Goal: Task Accomplishment & Management: Use online tool/utility

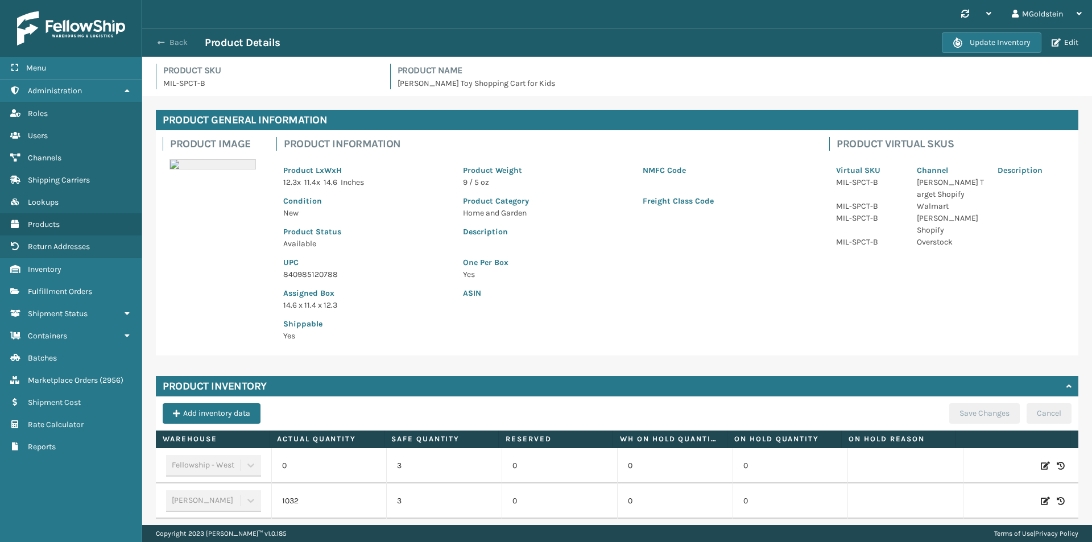
scroll to position [50, 0]
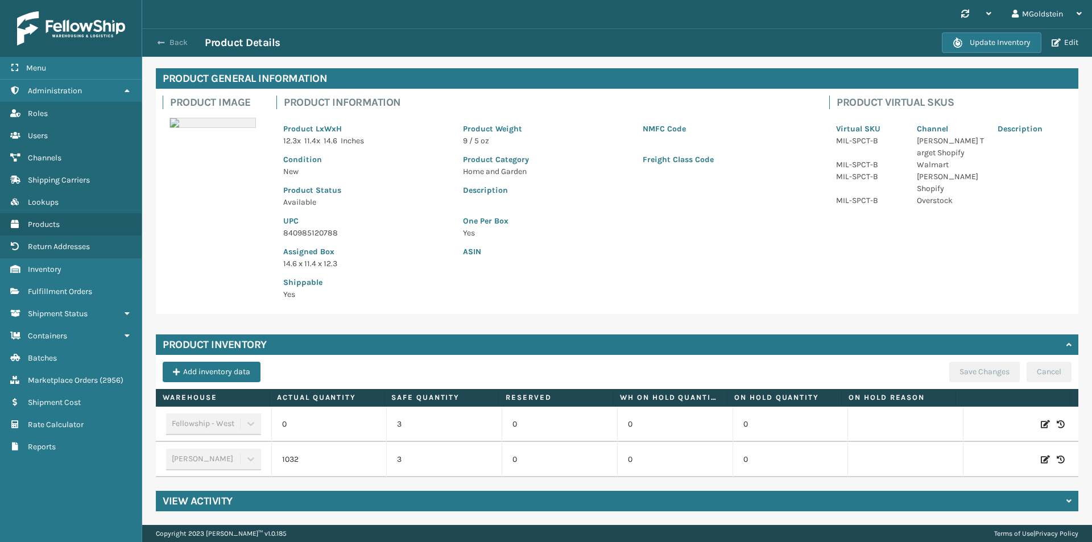
click at [175, 44] on button "Back" at bounding box center [178, 43] width 52 height 10
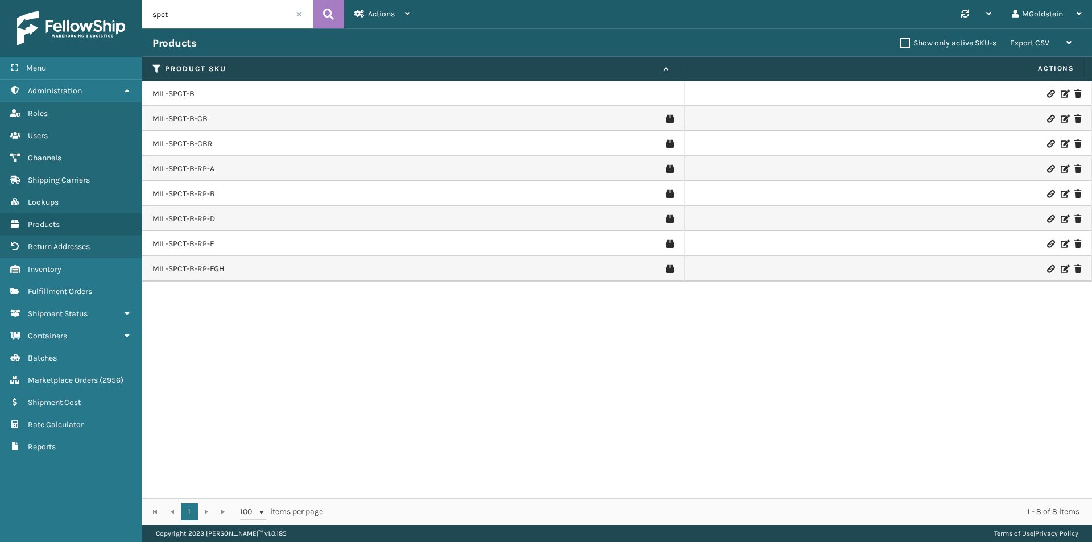
click at [134, 0] on div "Menu Administration Roles Users Channels Shipping Carriers Lookups Products Ret…" at bounding box center [546, 0] width 1092 height 0
type input "cfb-dl"
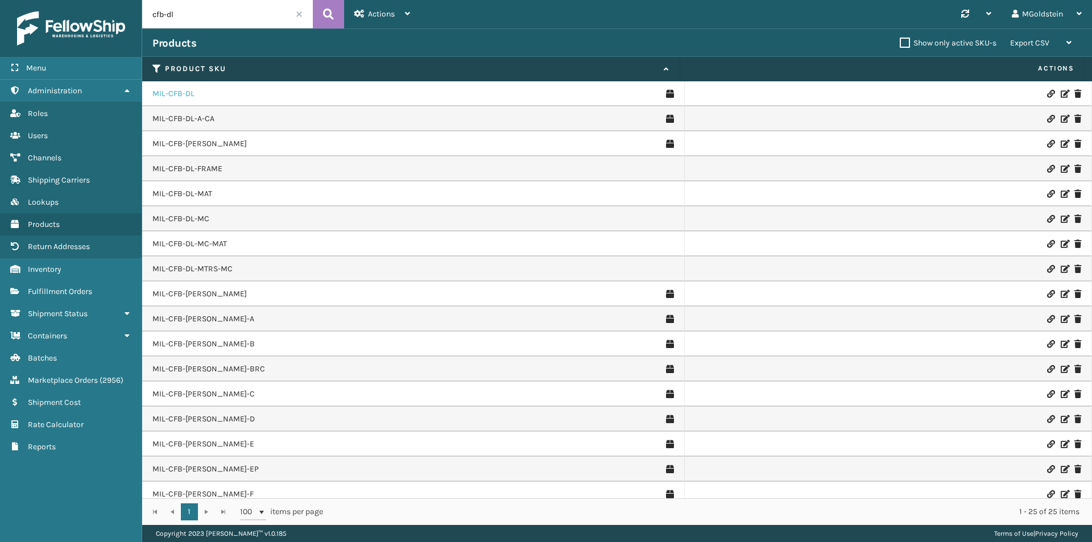
click at [185, 96] on link "MIL-CFB-DL" at bounding box center [173, 93] width 42 height 11
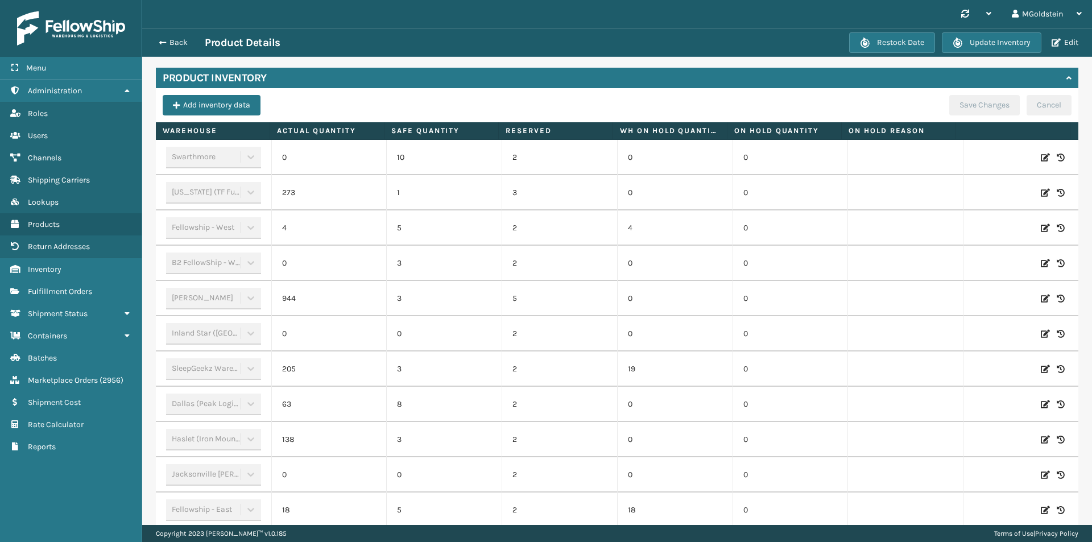
scroll to position [289, 0]
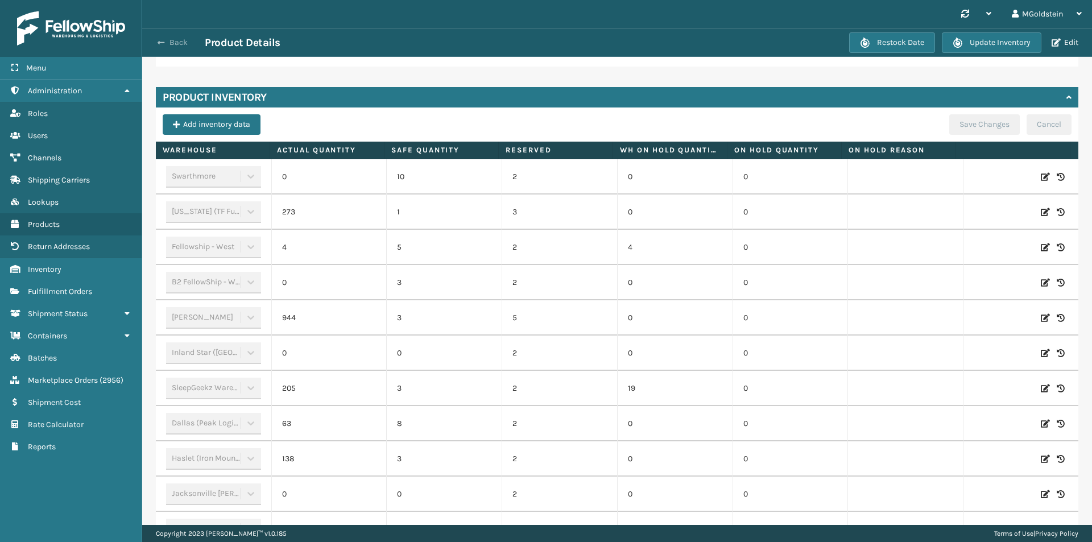
click at [176, 38] on button "Back" at bounding box center [178, 43] width 52 height 10
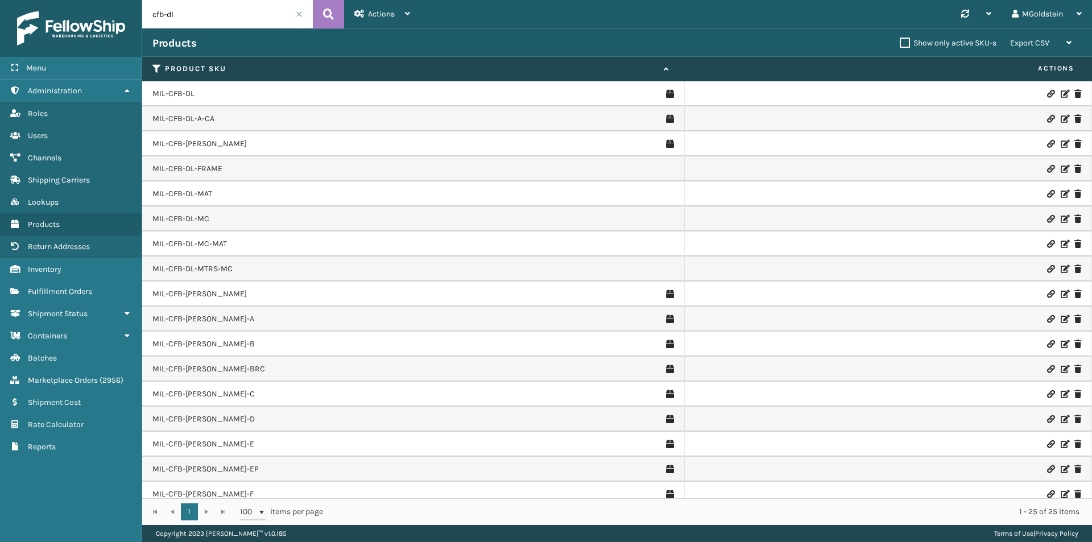
click at [195, 14] on input "cfb-dl" at bounding box center [227, 14] width 171 height 28
type input "cslp-msh"
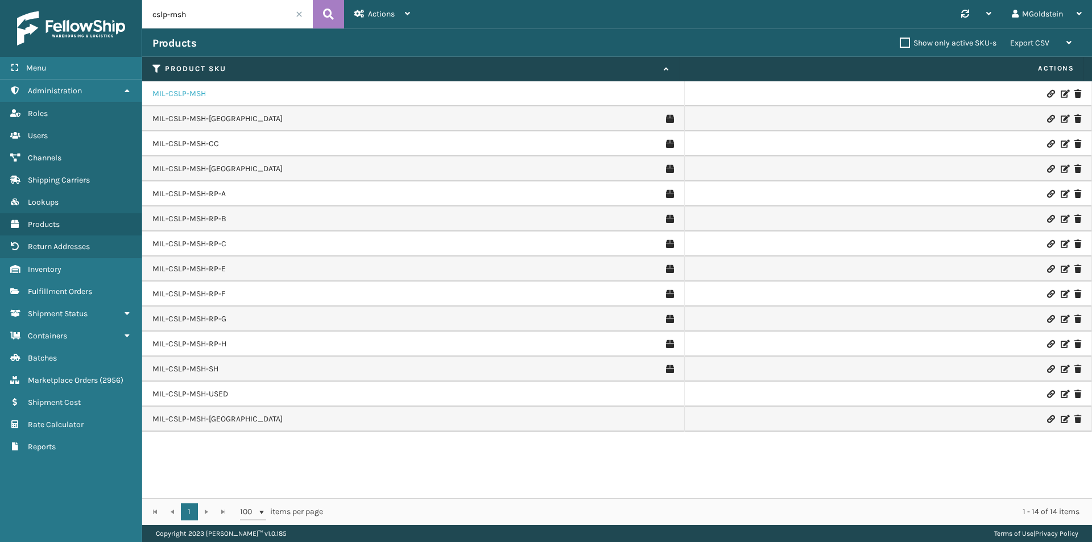
click at [176, 98] on link "MIL-CSLP-MSH" at bounding box center [178, 93] width 53 height 11
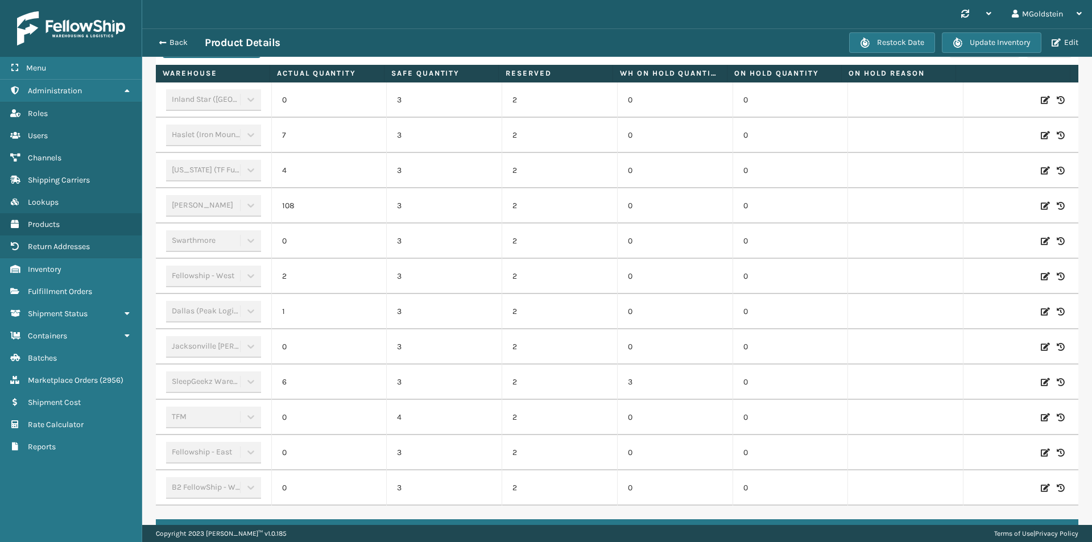
scroll to position [284, 0]
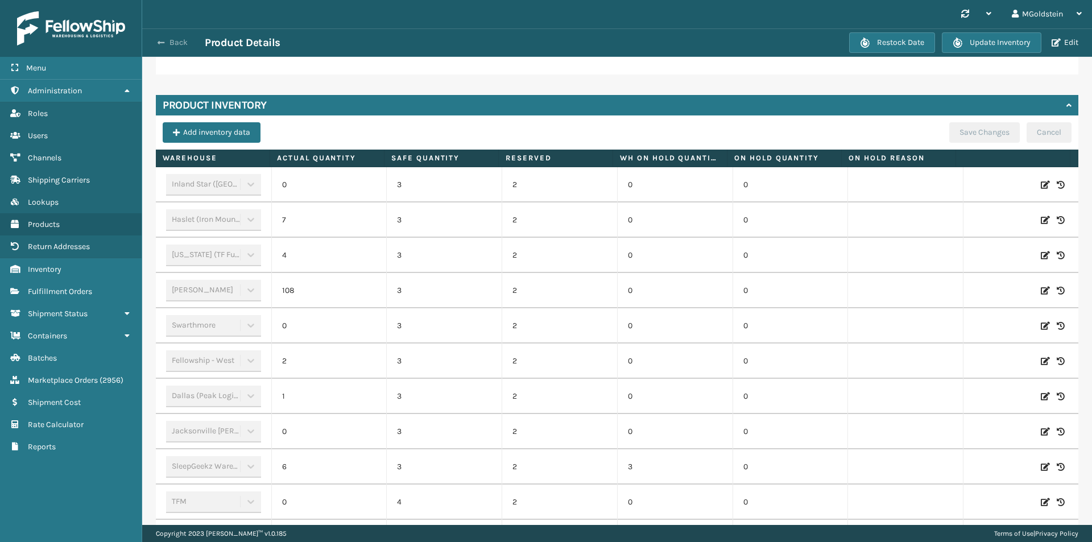
click at [173, 42] on button "Back" at bounding box center [178, 43] width 52 height 10
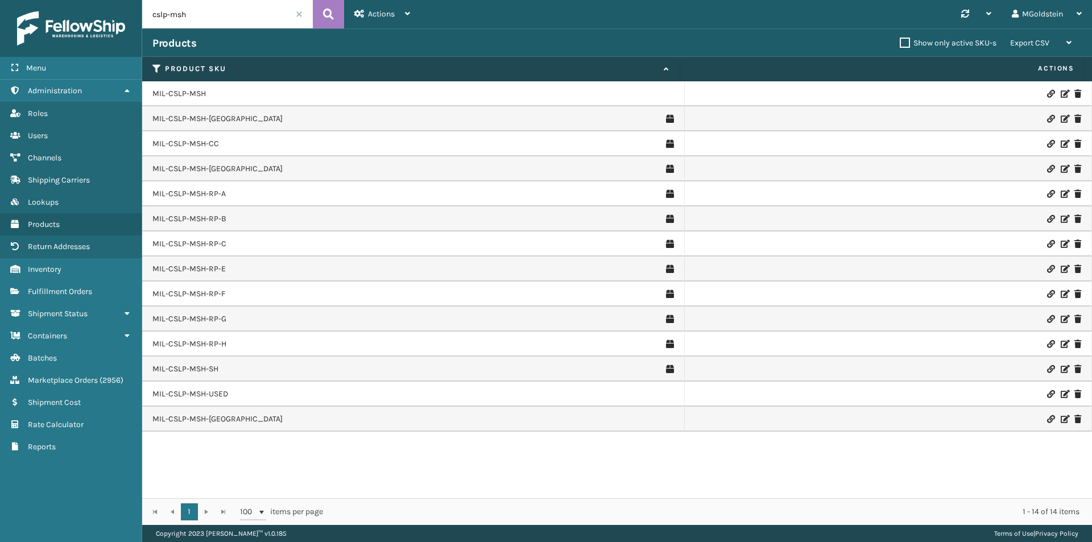
click at [216, 18] on input "cslp-msh" at bounding box center [227, 14] width 171 height 28
type input "c"
type input "cfb-nw"
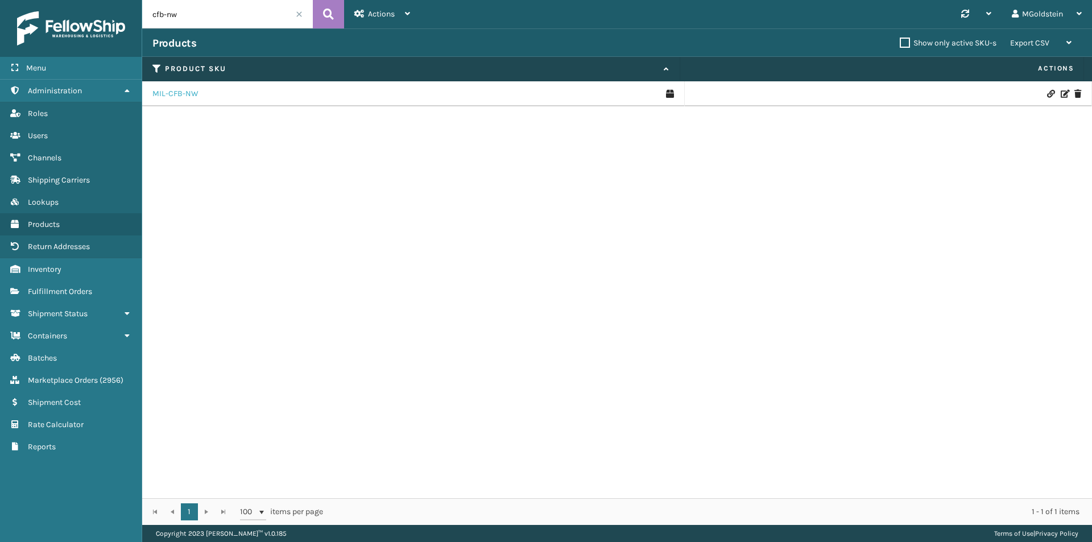
click at [179, 96] on link "MIL-CFB-NW" at bounding box center [175, 93] width 46 height 11
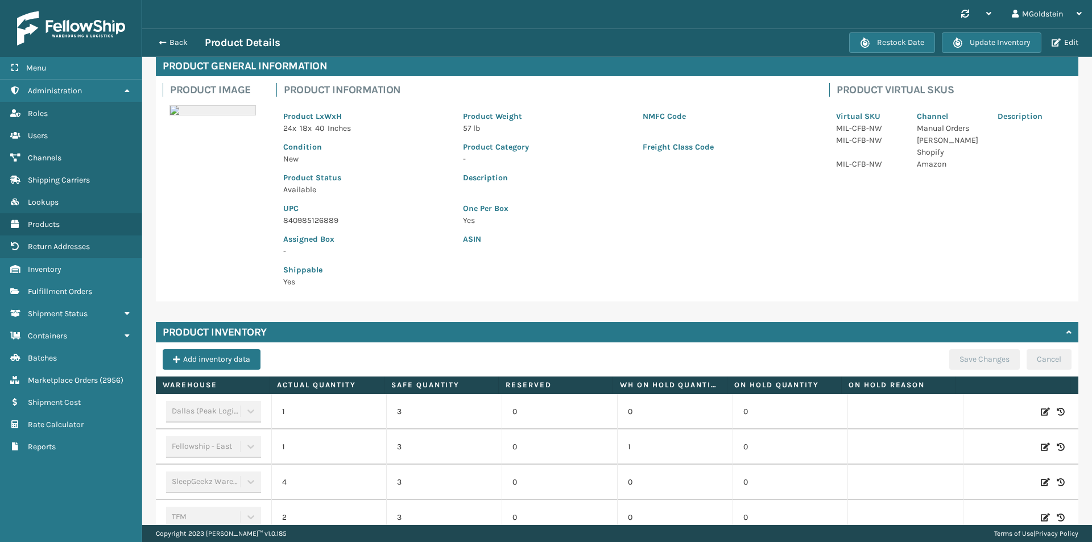
scroll to position [227, 0]
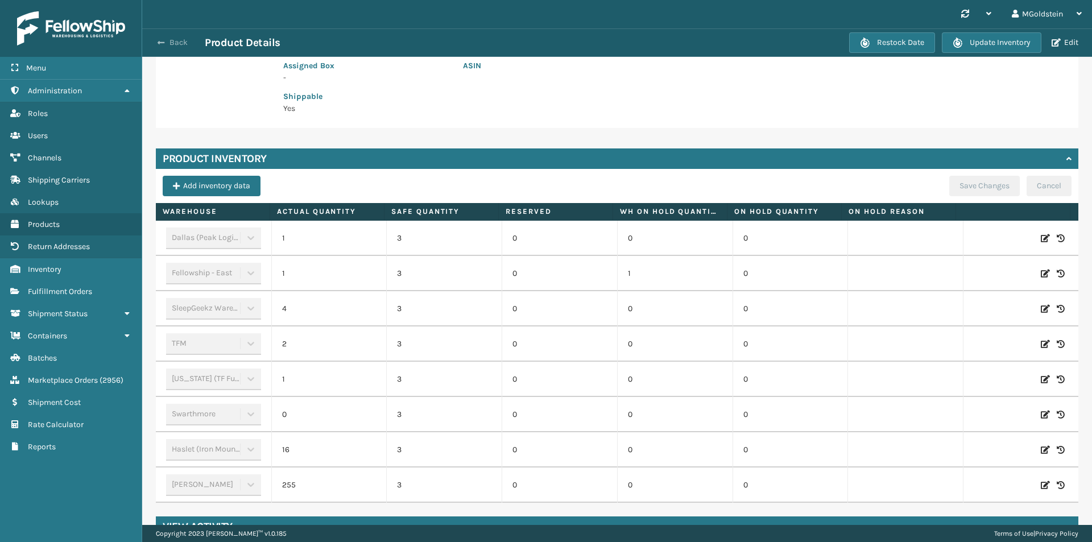
click at [184, 42] on button "Back" at bounding box center [178, 43] width 52 height 10
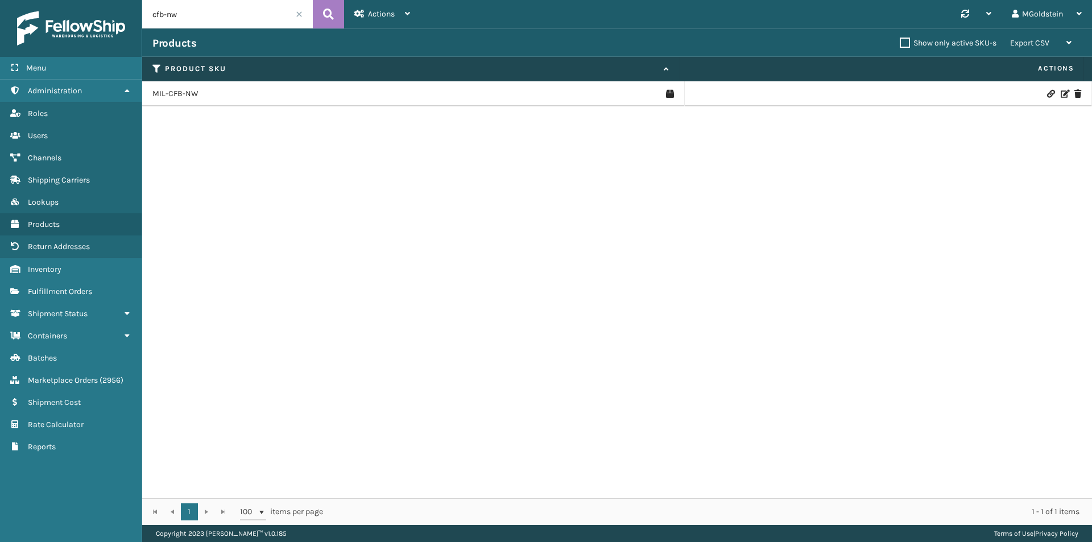
drag, startPoint x: 197, startPoint y: 15, endPoint x: 127, endPoint y: 15, distance: 70.0
click at [127, 0] on div "Menu Administration Roles Users Channels Shipping Carriers Lookups Products Ret…" at bounding box center [546, 0] width 1092 height 0
type input "ppsngry"
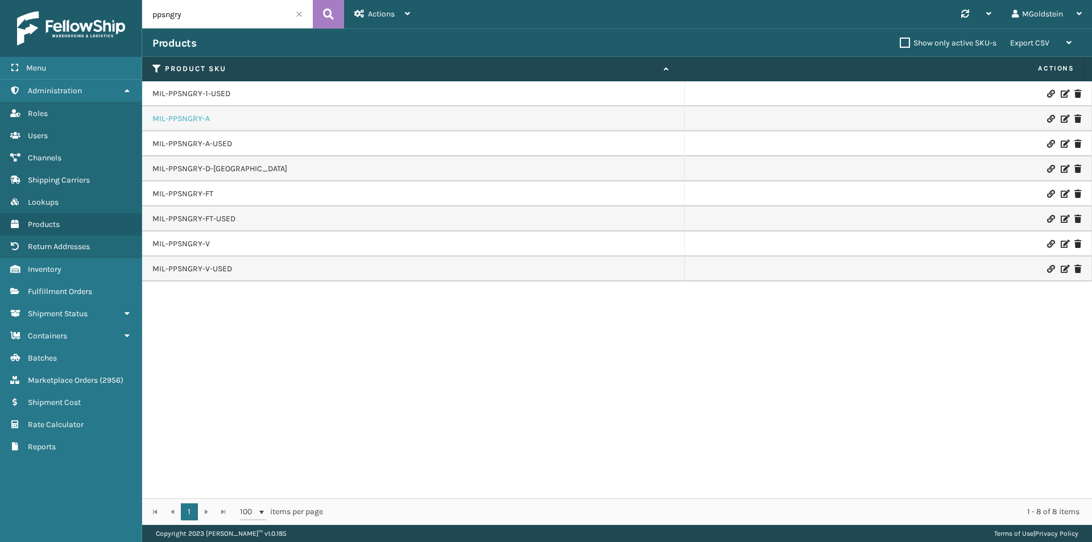
click at [201, 117] on link "MIL-PPSNGRY-A" at bounding box center [180, 118] width 57 height 11
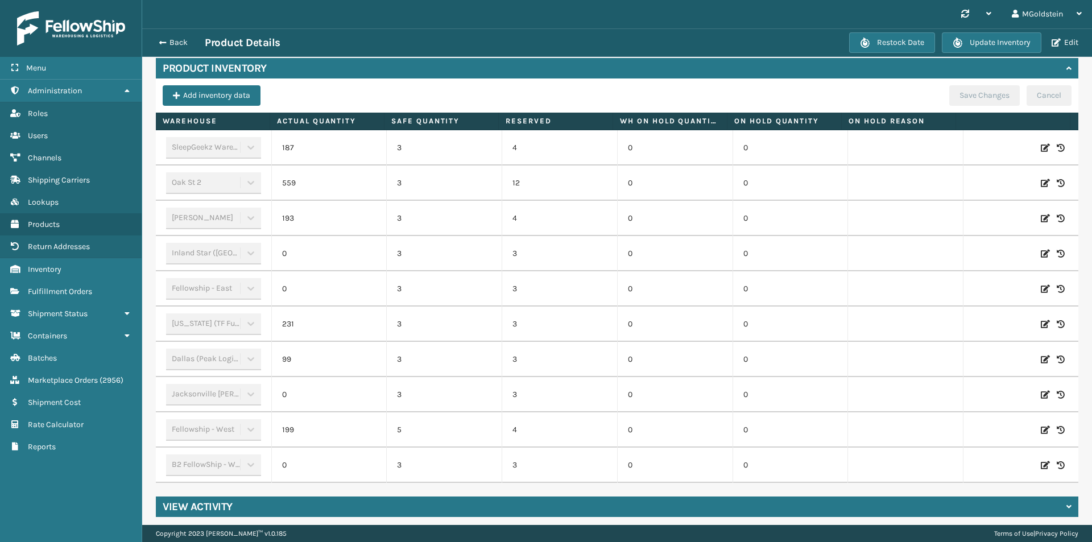
scroll to position [332, 0]
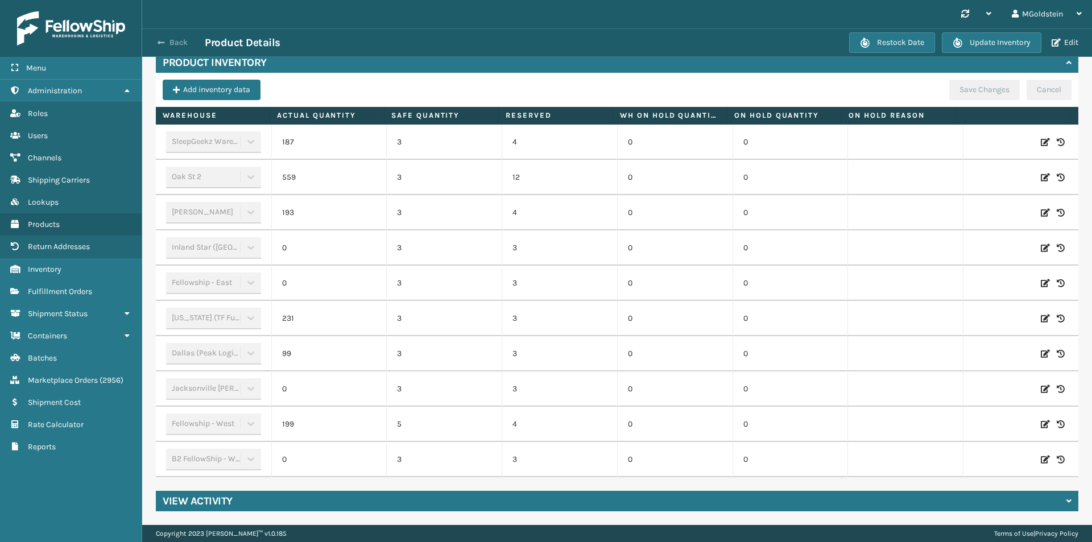
click at [174, 42] on button "Back" at bounding box center [178, 43] width 52 height 10
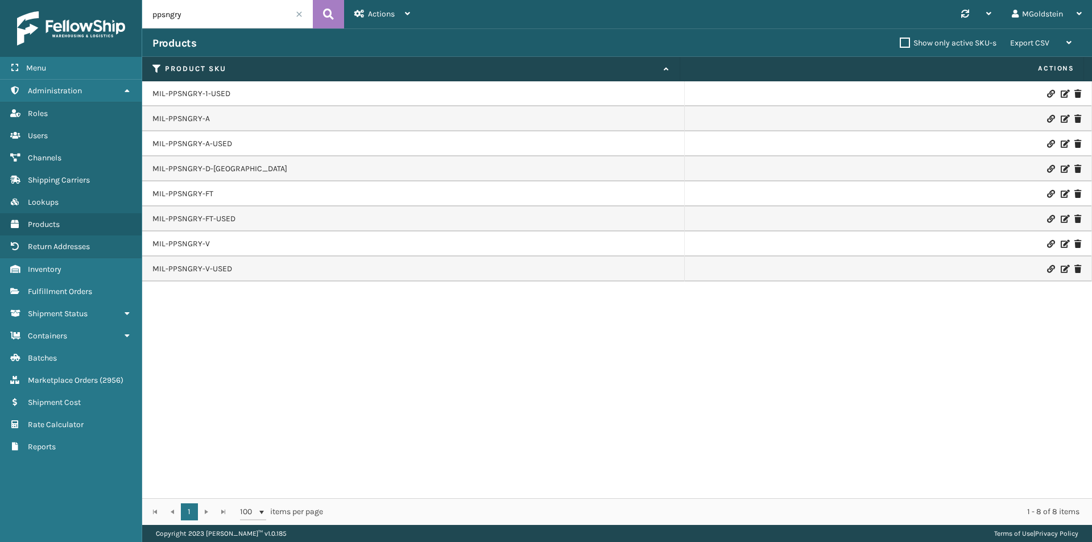
click at [216, 12] on input "ppsngry" at bounding box center [227, 14] width 171 height 28
type input "ppsnwht"
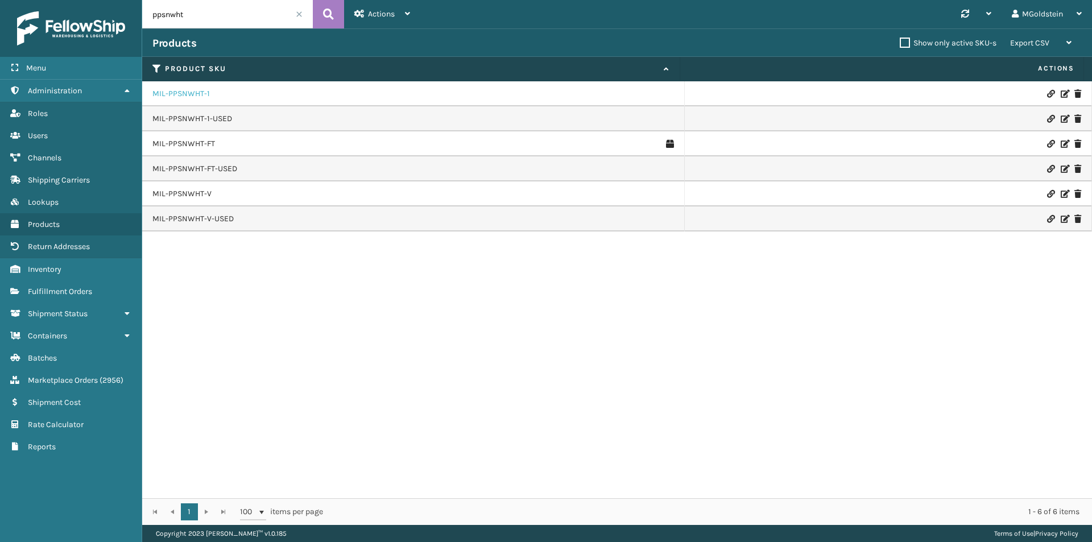
click at [191, 90] on link "MIL-PPSNWHT-1" at bounding box center [180, 93] width 57 height 11
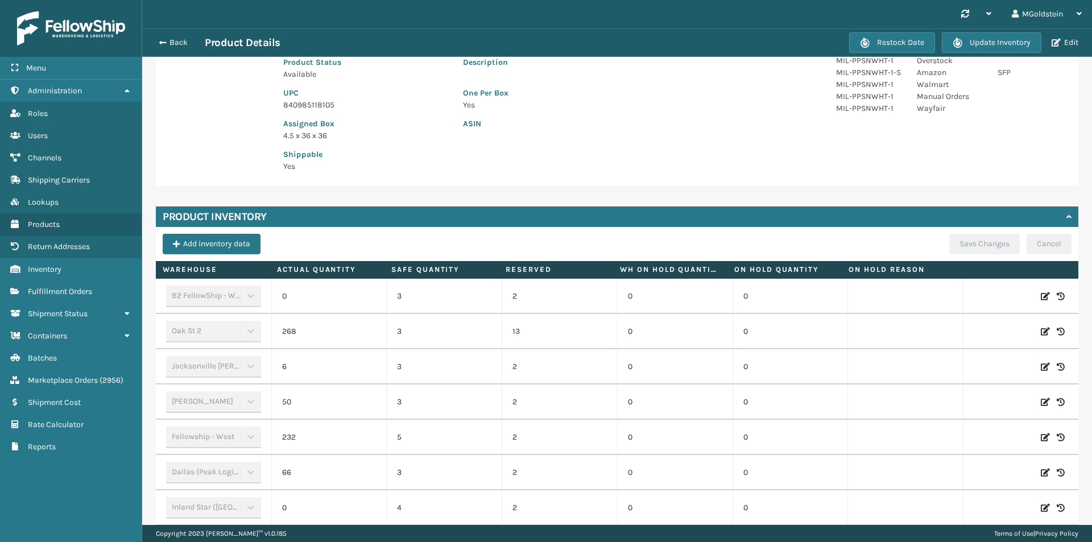
scroll to position [162, 0]
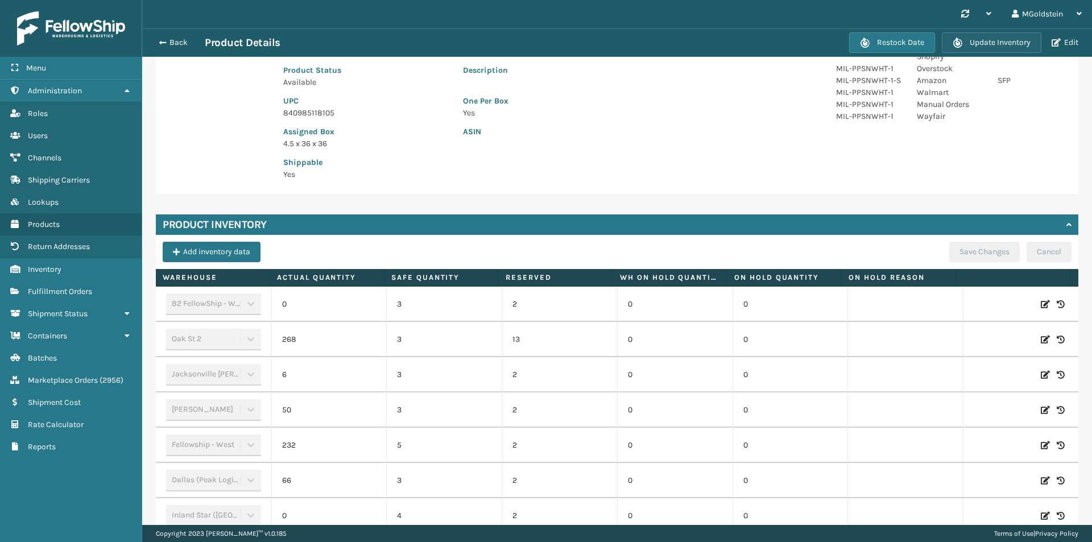
click at [1007, 42] on button "Update Inventory" at bounding box center [992, 42] width 100 height 20
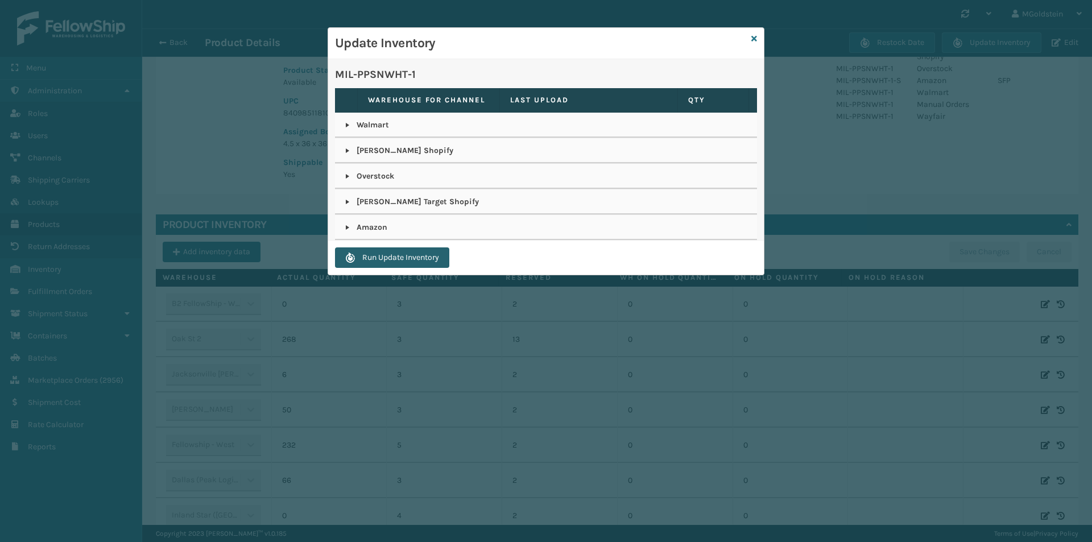
click at [391, 256] on button "Run Update Inventory" at bounding box center [392, 257] width 114 height 20
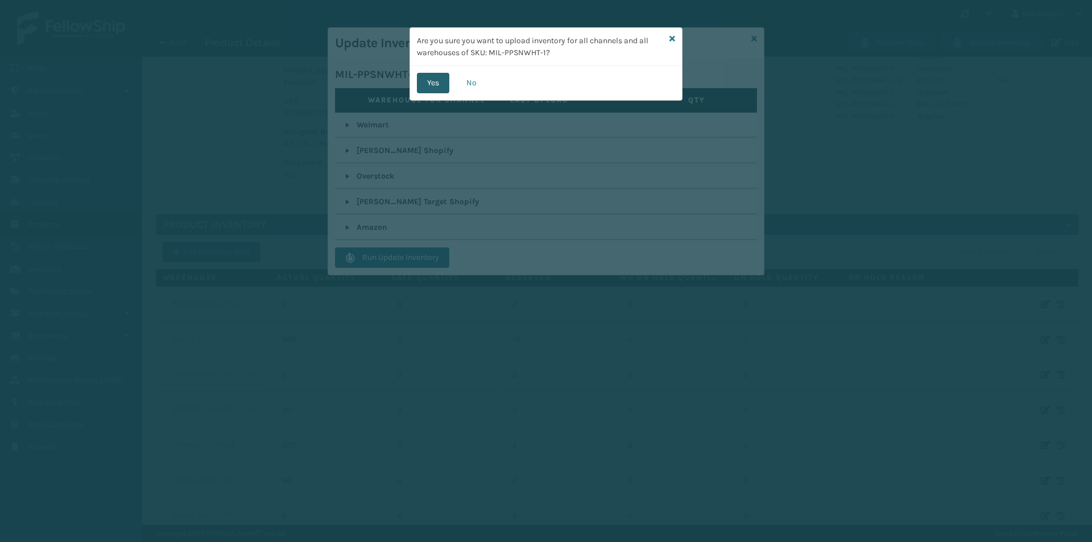
click at [435, 82] on button "Yes" at bounding box center [433, 83] width 32 height 20
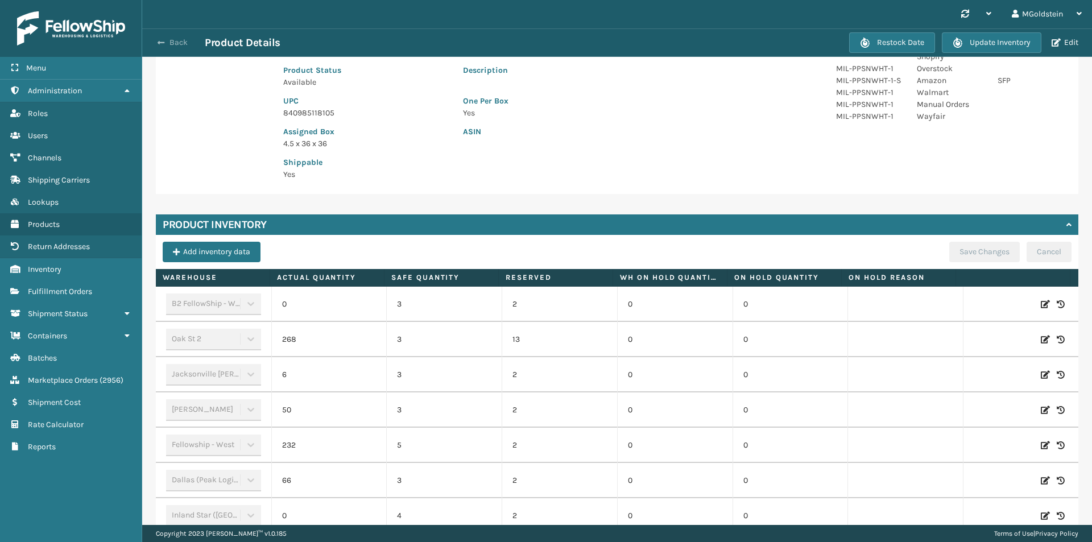
click at [173, 43] on button "Back" at bounding box center [178, 43] width 52 height 10
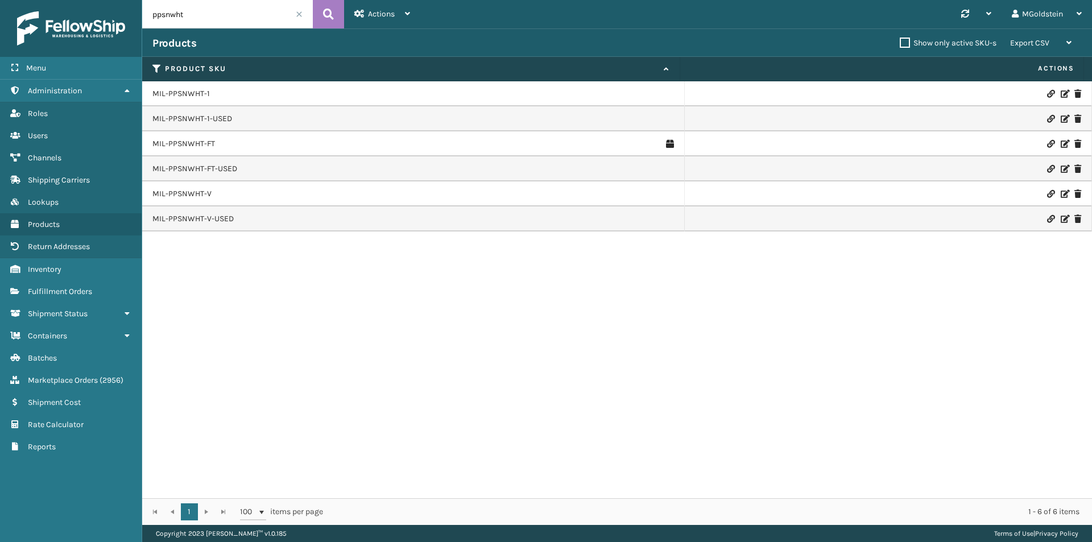
drag, startPoint x: 209, startPoint y: 16, endPoint x: 143, endPoint y: 21, distance: 65.6
click at [143, 21] on input "ppsnwht" at bounding box center [227, 14] width 171 height 28
paste input "MIL-PPSNGRY-A"
type input "MIL-PPSNGRY-A"
click at [328, 15] on icon at bounding box center [328, 14] width 11 height 17
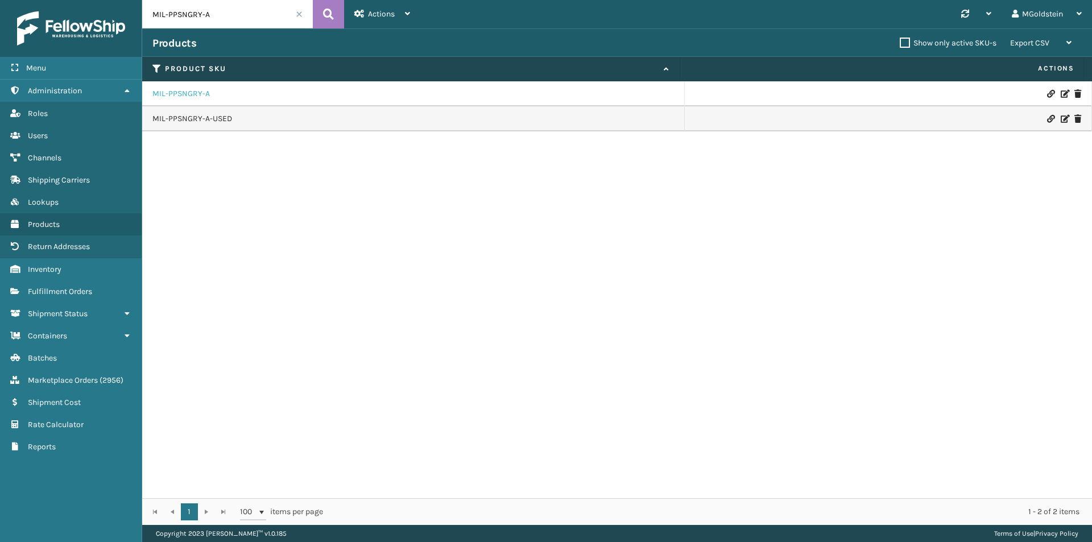
click at [192, 97] on link "MIL-PPSNGRY-A" at bounding box center [180, 93] width 57 height 11
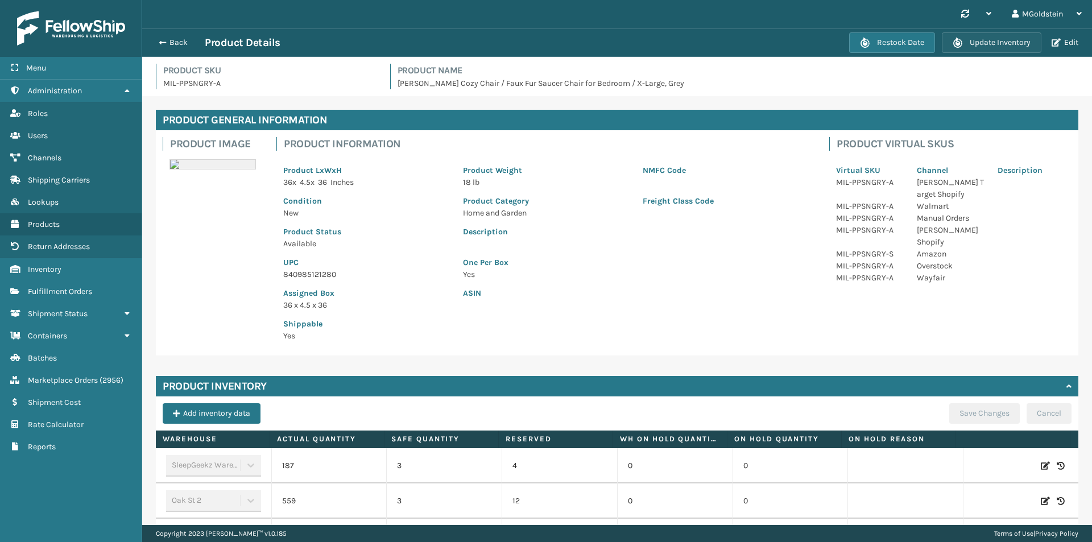
click at [990, 38] on button "Update Inventory" at bounding box center [992, 42] width 100 height 20
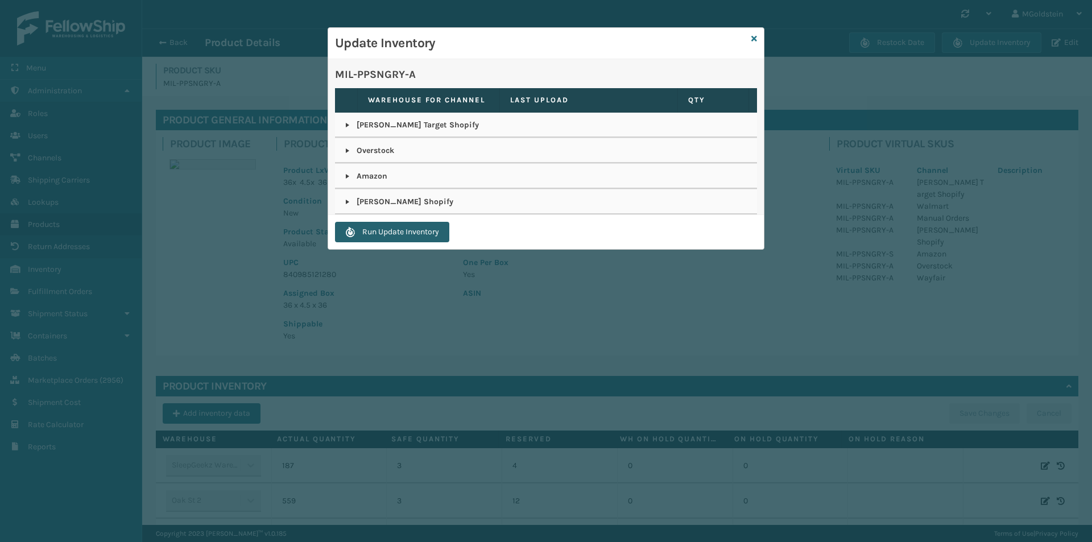
click at [391, 233] on button "Run Update Inventory" at bounding box center [392, 232] width 114 height 20
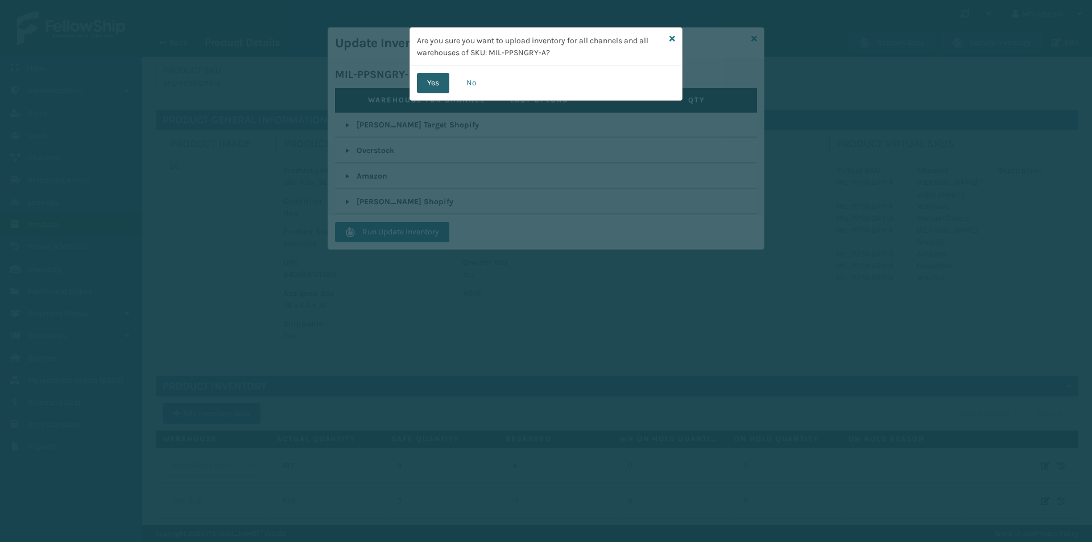
click at [441, 83] on button "Yes" at bounding box center [433, 83] width 32 height 20
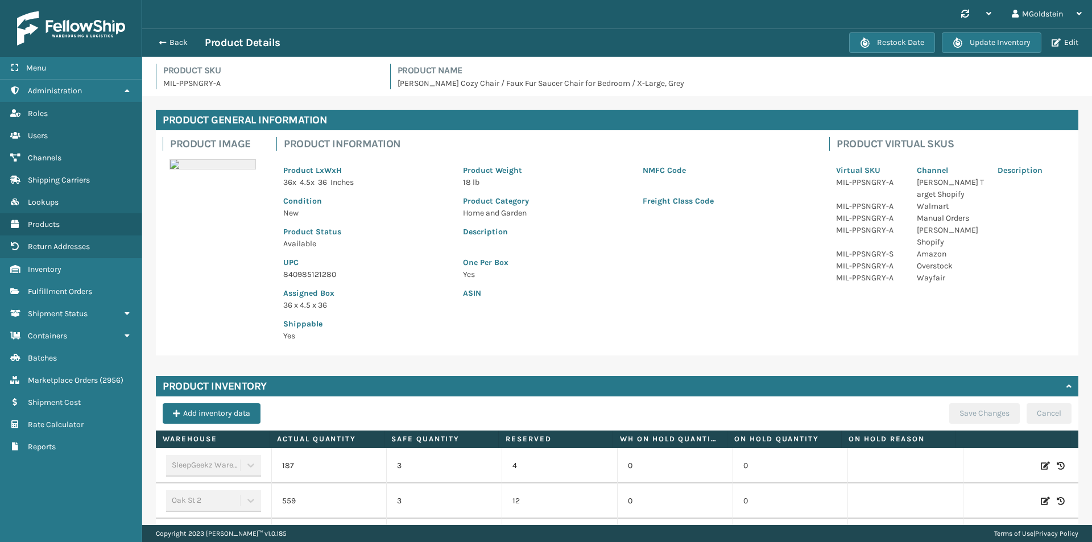
scroll to position [57, 0]
